Goal: Task Accomplishment & Management: Manage account settings

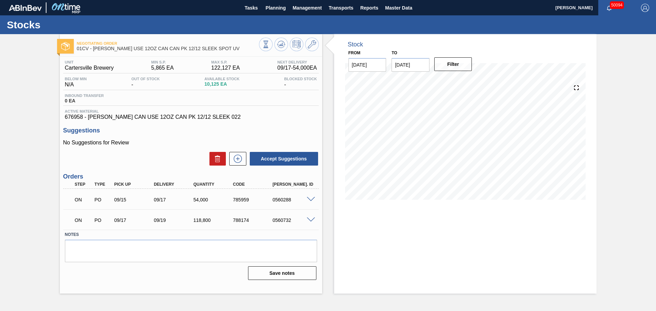
click at [19, 108] on div "Negotiating Order 01CV - [PERSON_NAME] USE 12OZ CAN CAN PK 12/12 SLEEK SPOT UV …" at bounding box center [328, 164] width 656 height 260
click at [313, 43] on icon at bounding box center [312, 44] width 8 height 8
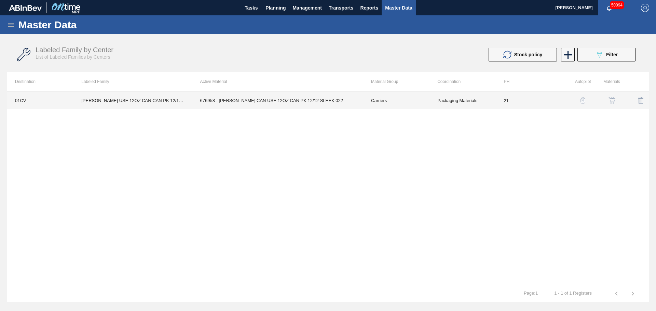
click at [270, 103] on td "676958 - [PERSON_NAME] CAN USE 12OZ CAN PK 12/12 SLEEK 022" at bounding box center [277, 100] width 171 height 17
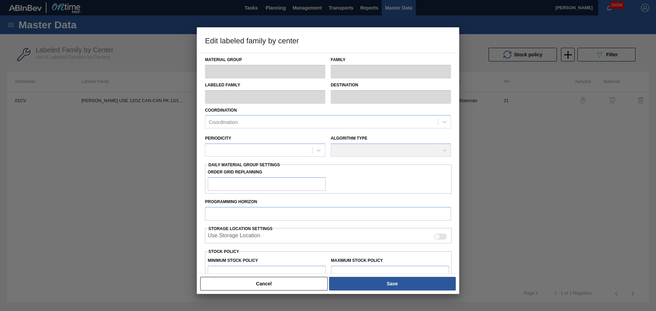
type input "Carriers"
type input "Can Carriers"
type input "[PERSON_NAME] USE 12OZ CAN CAN PK 12/12 SLEEK SPOT UV"
type input "01CV - [GEOGRAPHIC_DATA] Brewery"
type input "21"
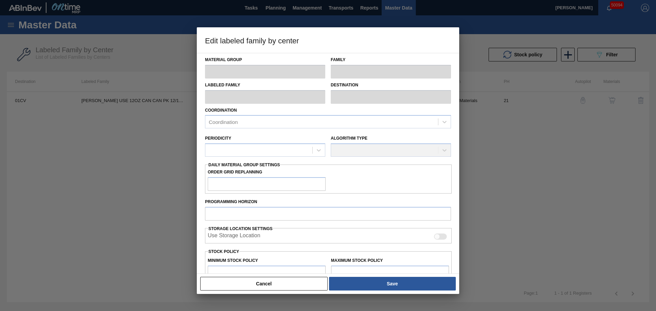
type input "5,865"
type input "122,127"
type input "0"
type input "5,865"
checkbox input "true"
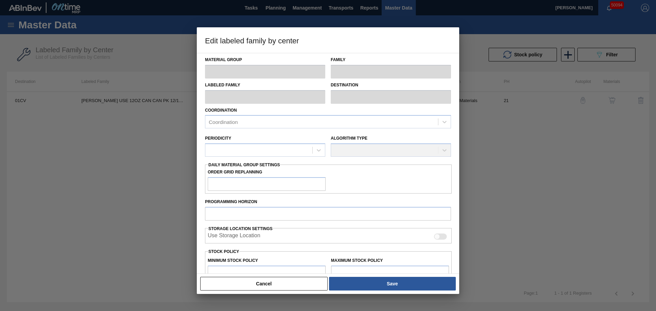
checkbox input "true"
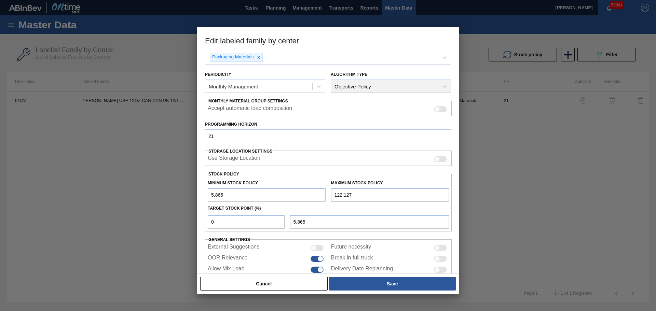
scroll to position [68, 0]
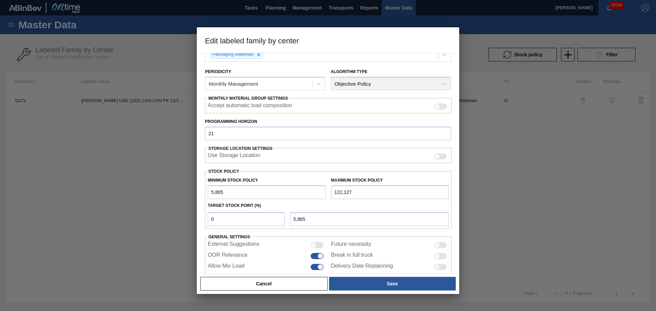
drag, startPoint x: 361, startPoint y: 192, endPoint x: 313, endPoint y: 191, distance: 47.5
click at [313, 191] on div "Minimum Stock Policy 5,865 Maximum Stock Policy 122,127" at bounding box center [328, 186] width 247 height 25
click at [365, 194] on input "122,127" at bounding box center [390, 192] width 118 height 14
drag, startPoint x: 366, startPoint y: 193, endPoint x: 311, endPoint y: 192, distance: 55.4
click at [311, 192] on div "Minimum Stock Policy 5,865 Maximum Stock Policy 122,127" at bounding box center [328, 186] width 247 height 25
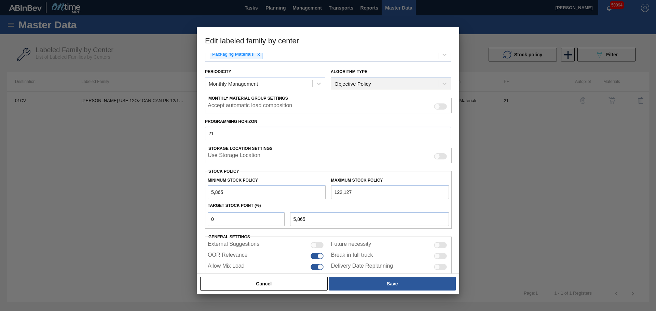
paste input "text"
click at [346, 192] on input "text" at bounding box center [390, 192] width 118 height 14
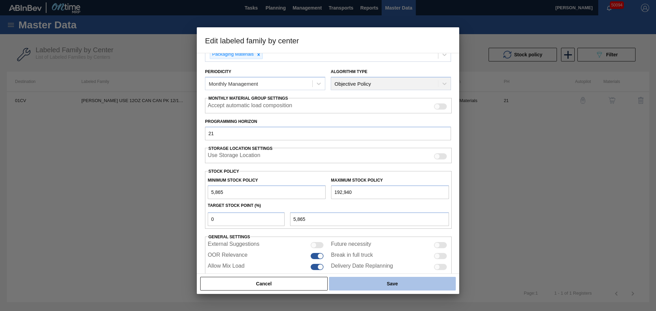
type input "192,940"
click at [360, 281] on button "Save" at bounding box center [392, 284] width 127 height 14
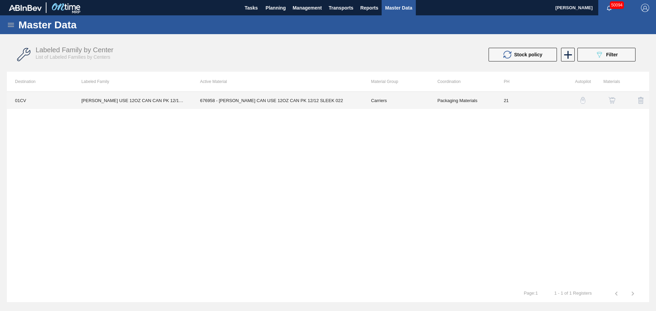
click at [284, 103] on td "676958 - [PERSON_NAME] CAN USE 12OZ CAN PK 12/12 SLEEK 022" at bounding box center [277, 100] width 171 height 17
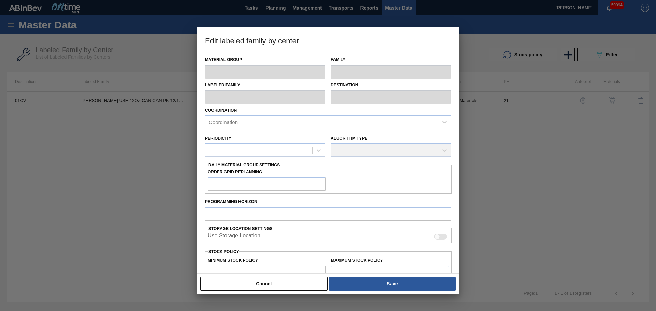
type input "Carriers"
type input "Can Carriers"
type input "[PERSON_NAME] USE 12OZ CAN CAN PK 12/12 SLEEK SPOT UV"
type input "01CV - [GEOGRAPHIC_DATA] Brewery"
type input "21"
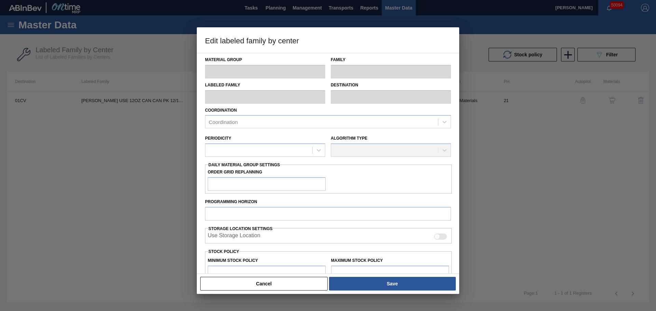
type input "5,865"
type input "192,940"
type input "0"
type input "5,865"
checkbox input "true"
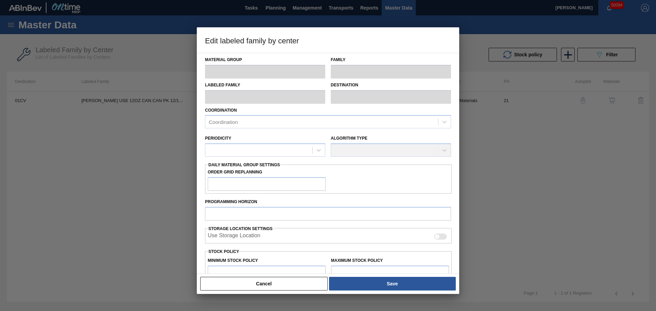
checkbox input "true"
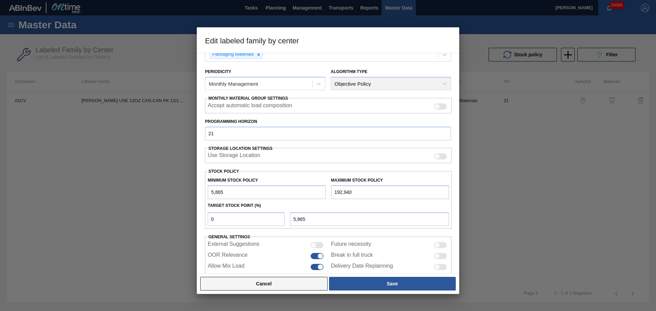
click at [250, 289] on button "Cancel" at bounding box center [263, 284] width 127 height 14
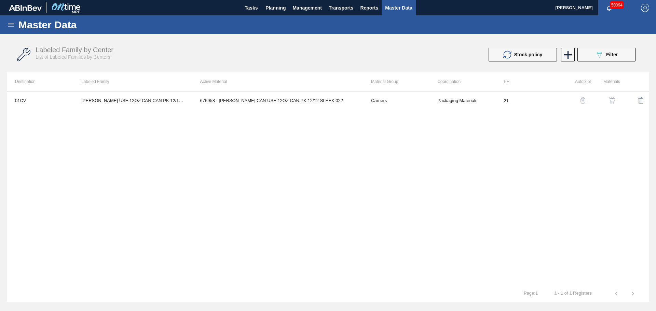
click at [125, 201] on div "01CV [PERSON_NAME] USE 12OZ CAN CAN PK 12/12 SLEEK SPOT UV 676958 - [PERSON_NAM…" at bounding box center [328, 189] width 642 height 194
